Goal: Information Seeking & Learning: Learn about a topic

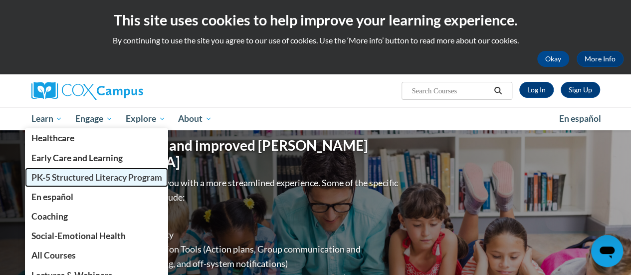
click at [70, 182] on link "PK-5 Structured Literacy Program" at bounding box center [97, 177] width 144 height 19
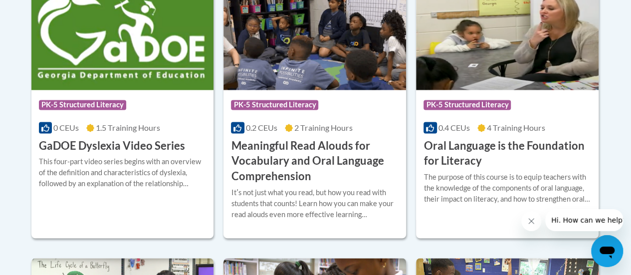
scroll to position [721, 0]
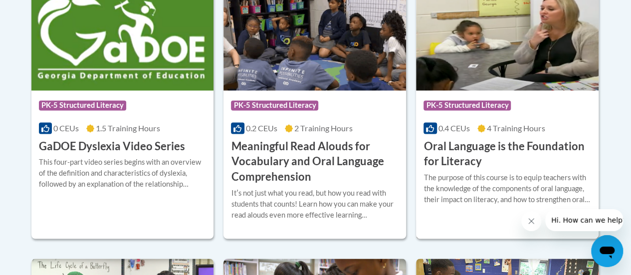
click at [495, 164] on h3 "Oral Language is the Foundation for Literacy" at bounding box center [508, 154] width 168 height 31
